Goal: Task Accomplishment & Management: Manage account settings

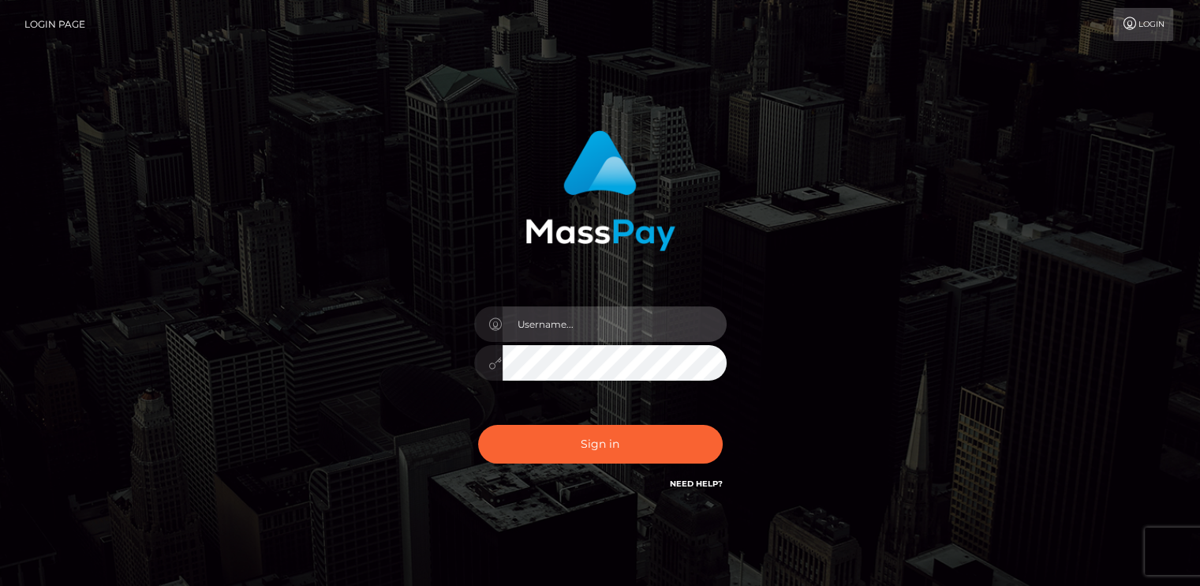
click at [584, 337] on input "text" at bounding box center [615, 324] width 224 height 36
click at [578, 331] on input "text" at bounding box center [615, 324] width 224 height 36
checkbox input "true"
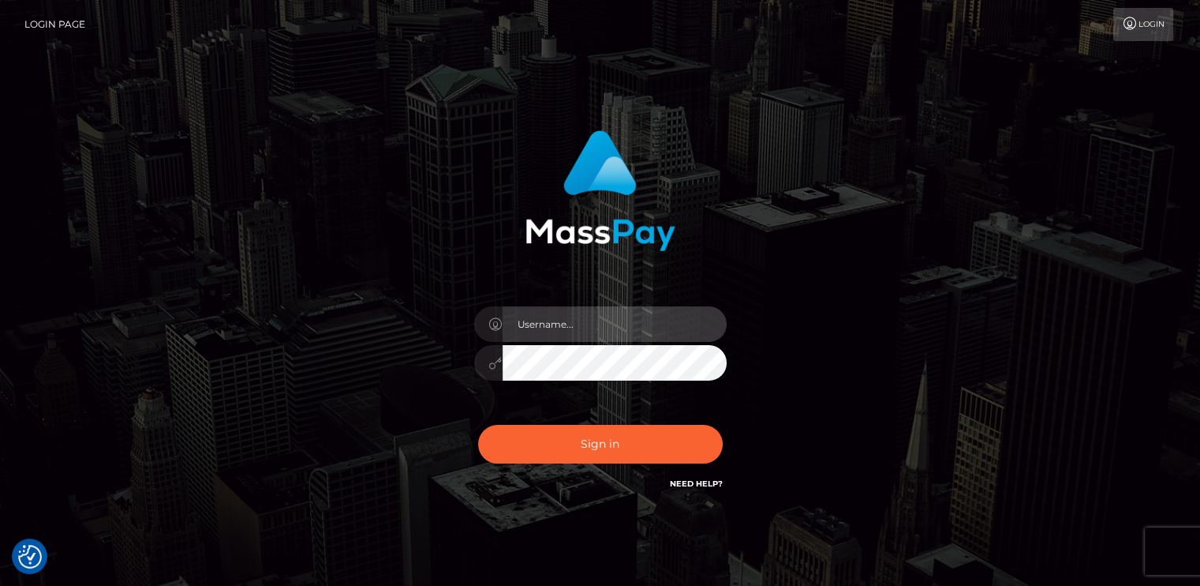
checkbox input "true"
type input "thomas.sawdey@gmail.com"
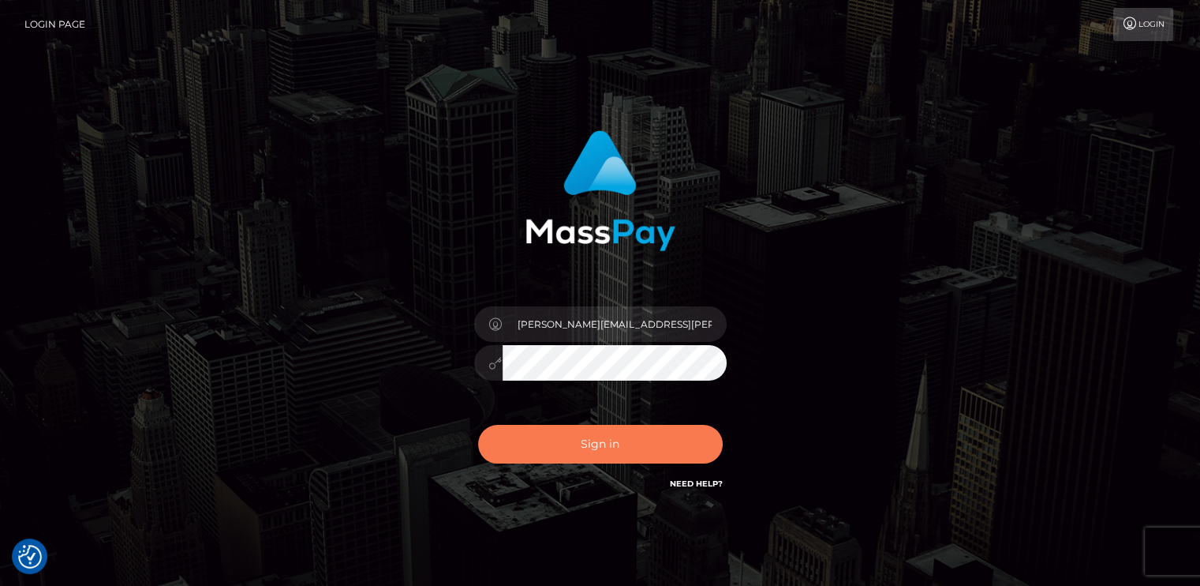
click at [587, 456] on button "Sign in" at bounding box center [600, 444] width 245 height 39
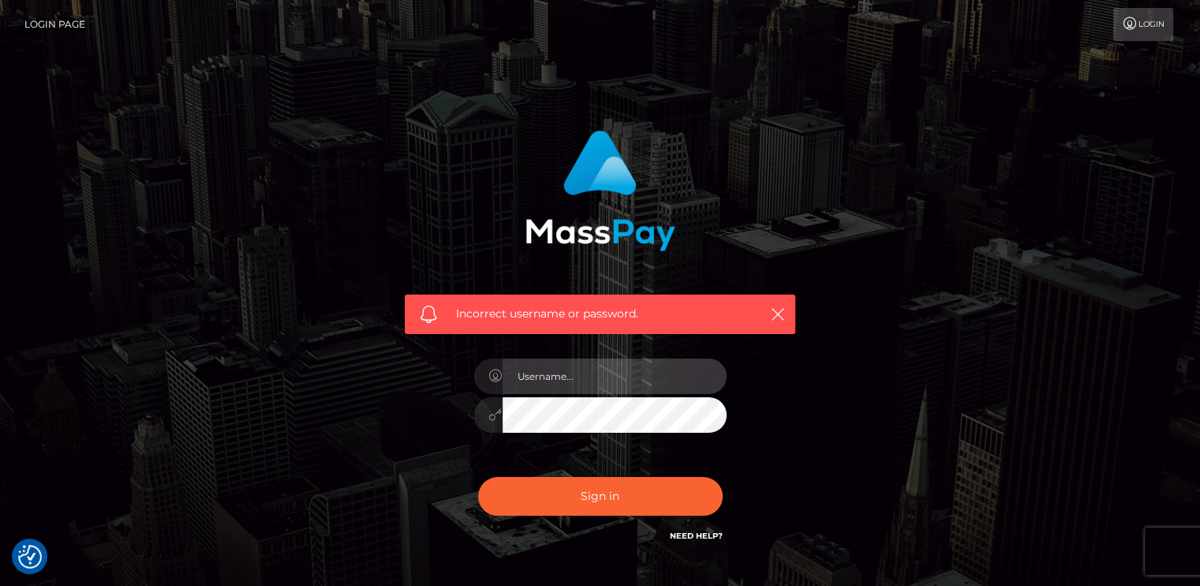
click at [570, 387] on input "text" at bounding box center [615, 376] width 224 height 36
click at [47, 13] on link "Login Page" at bounding box center [54, 24] width 61 height 33
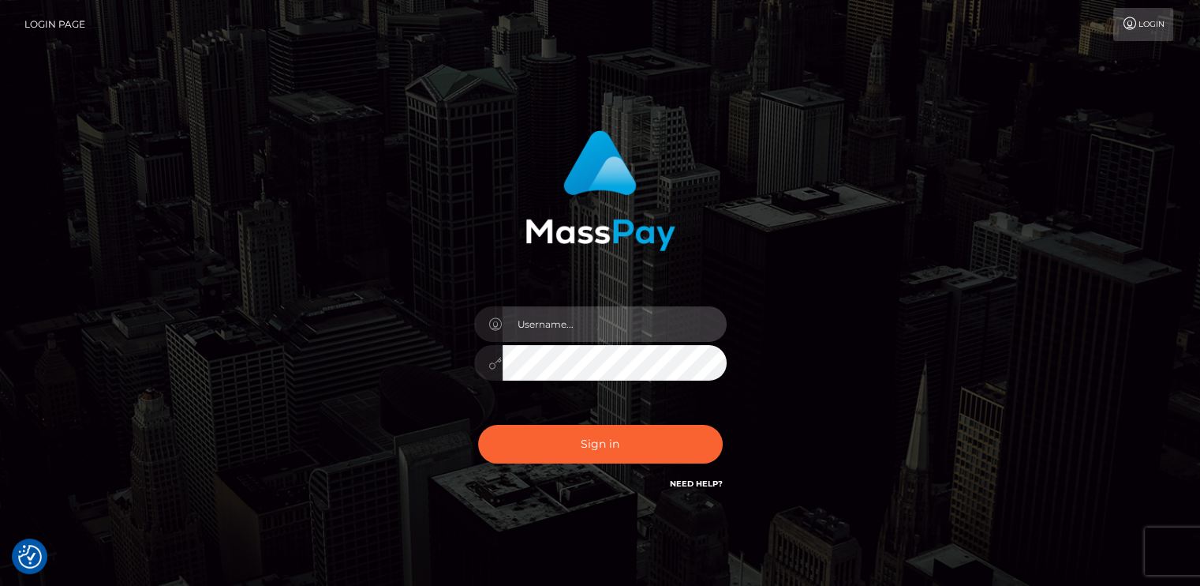
click at [622, 327] on input "text" at bounding box center [615, 324] width 224 height 36
type input "[PERSON_NAME][EMAIL_ADDRESS][PERSON_NAME][DOMAIN_NAME]"
click at [478, 425] on button "Sign in" at bounding box center [600, 444] width 245 height 39
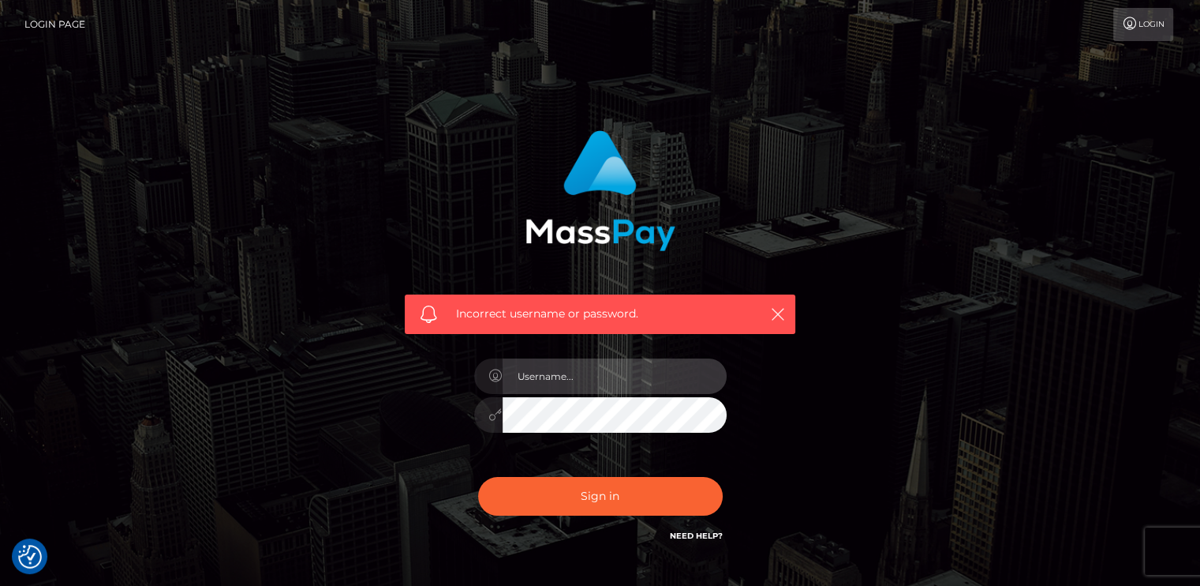
click at [622, 372] on input "text" at bounding box center [615, 376] width 224 height 36
